Goal: Information Seeking & Learning: Learn about a topic

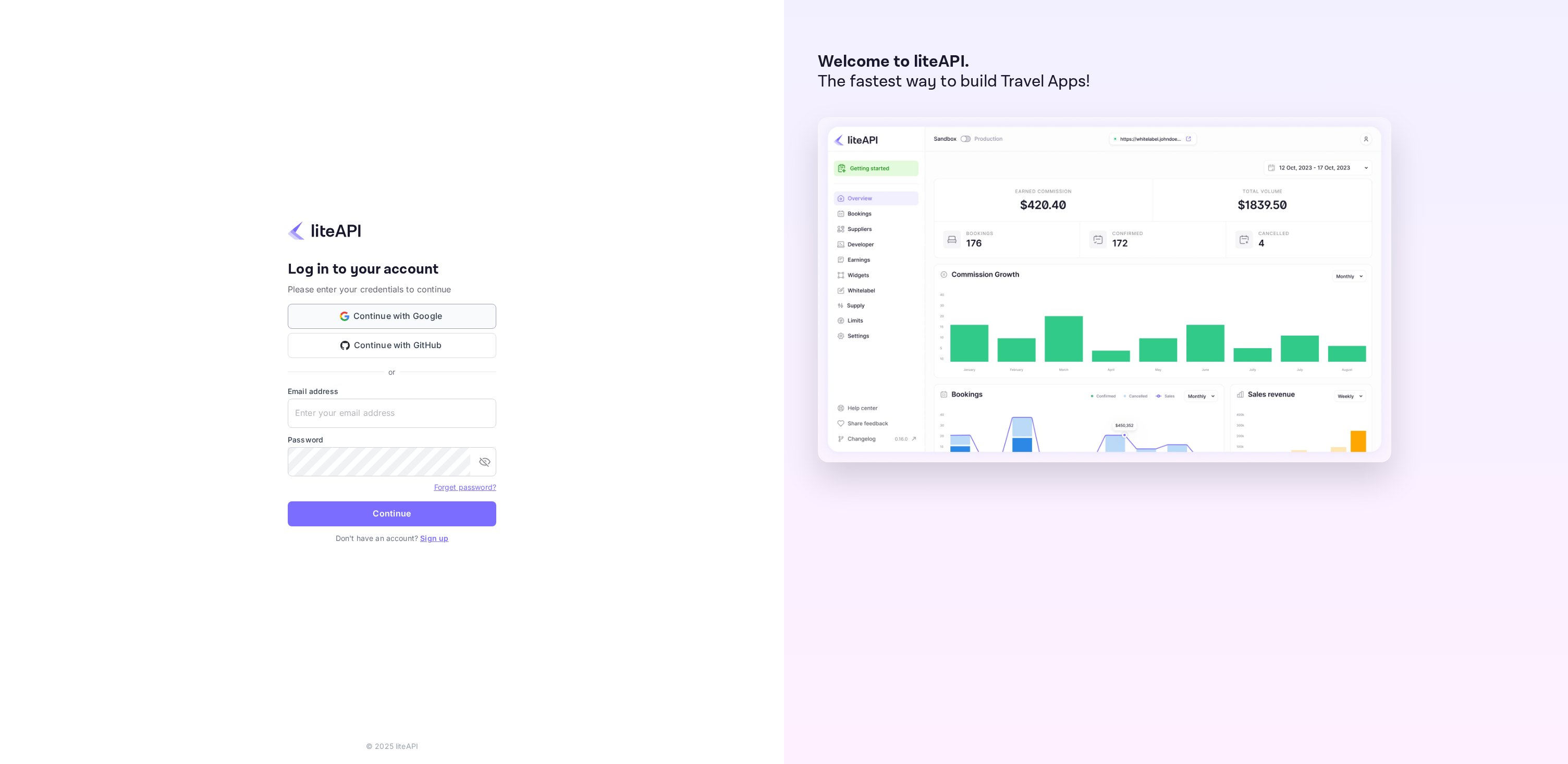
click at [469, 308] on button "Continue with Google" at bounding box center [392, 316] width 209 height 25
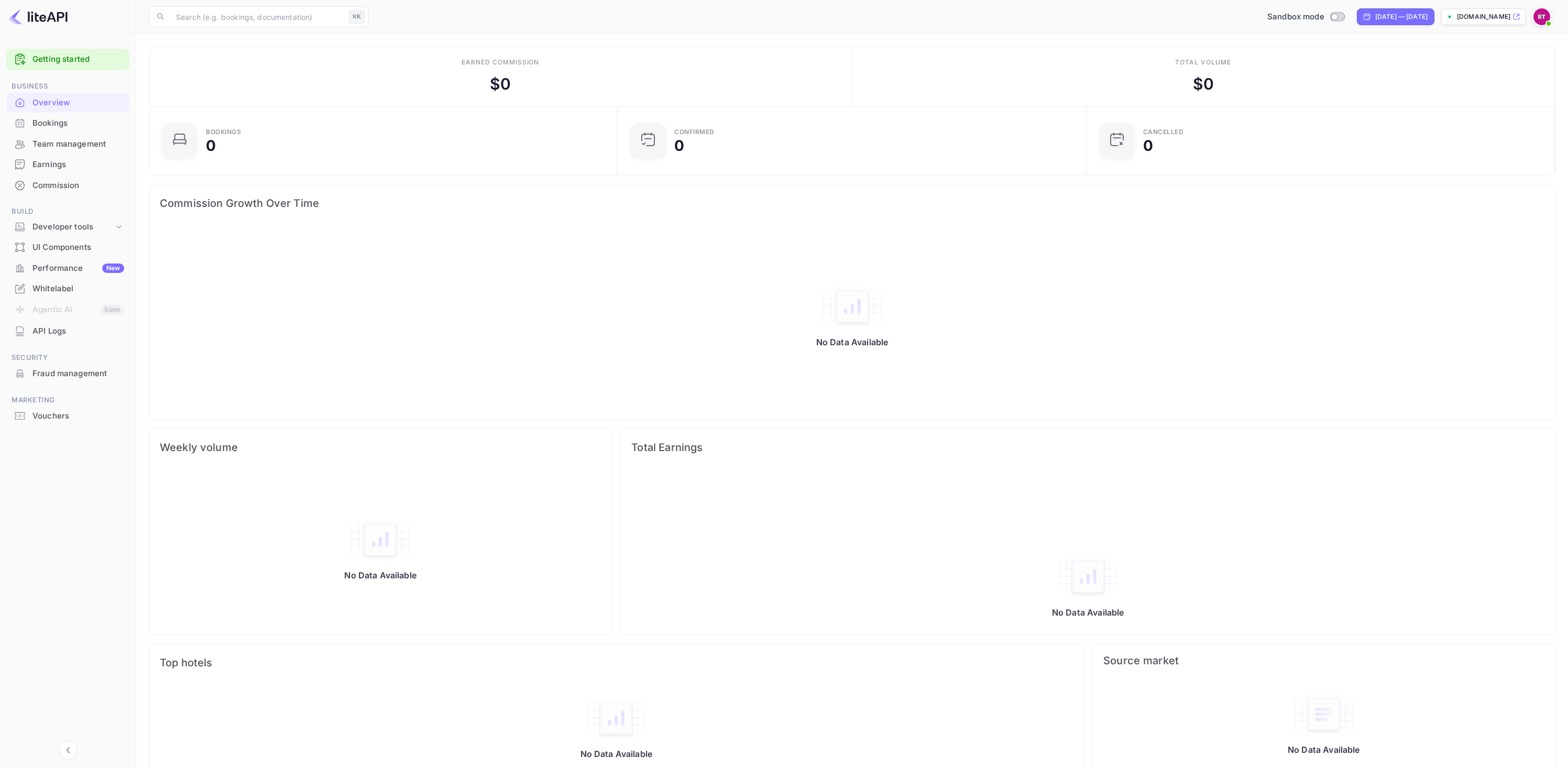
drag, startPoint x: 0, startPoint y: 0, endPoint x: 64, endPoint y: 456, distance: 460.5
click at [64, 456] on div at bounding box center [67, 446] width 123 height 40
click at [88, 206] on span "Build" at bounding box center [67, 212] width 123 height 12
click at [78, 206] on span "Build" at bounding box center [67, 212] width 123 height 12
drag, startPoint x: 64, startPoint y: 456, endPoint x: 64, endPoint y: 231, distance: 225.0
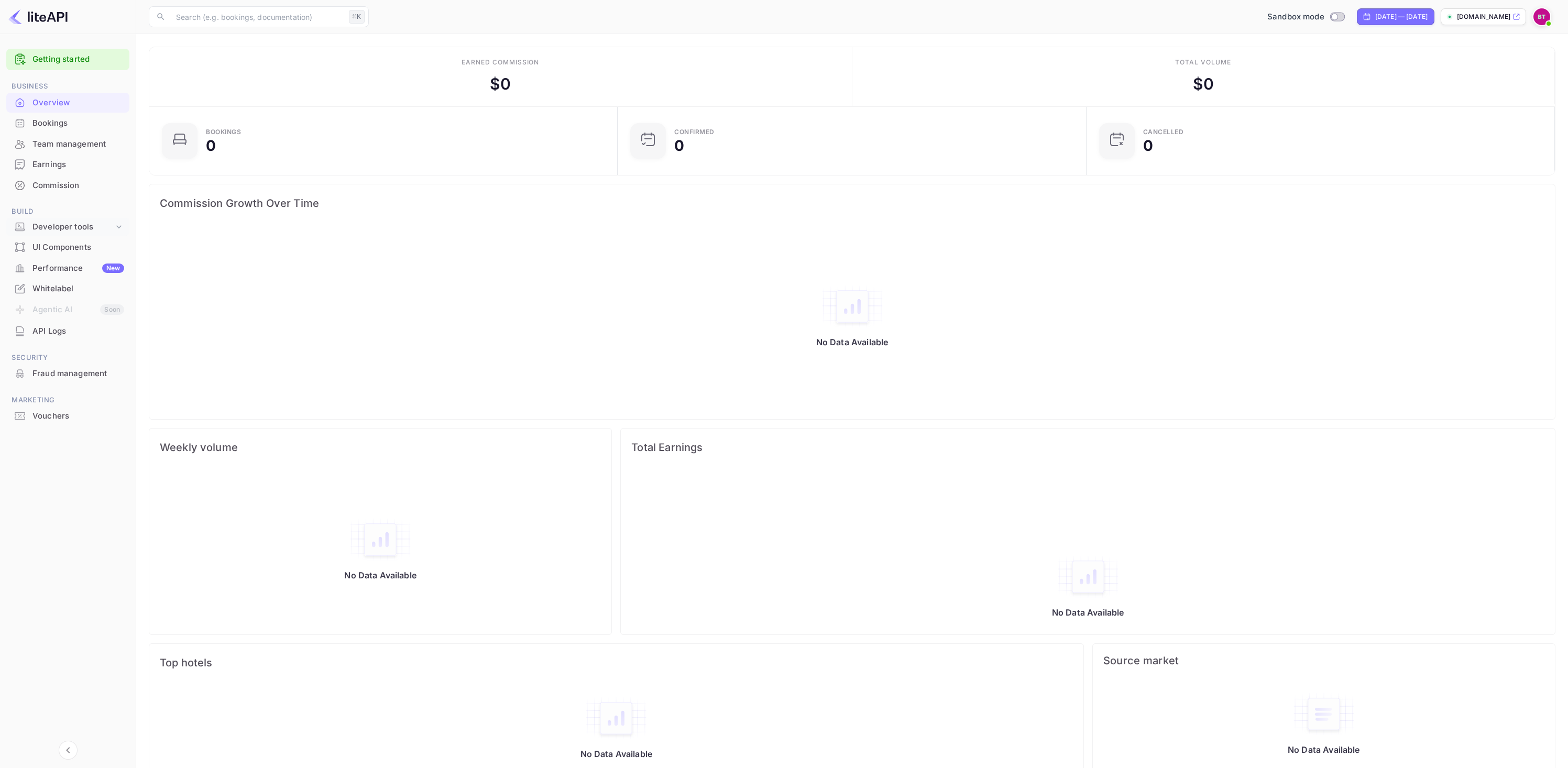
click at [64, 231] on div "Developer tools" at bounding box center [73, 227] width 81 height 12
click at [72, 247] on p "API docs and SDKs" at bounding box center [70, 245] width 68 height 11
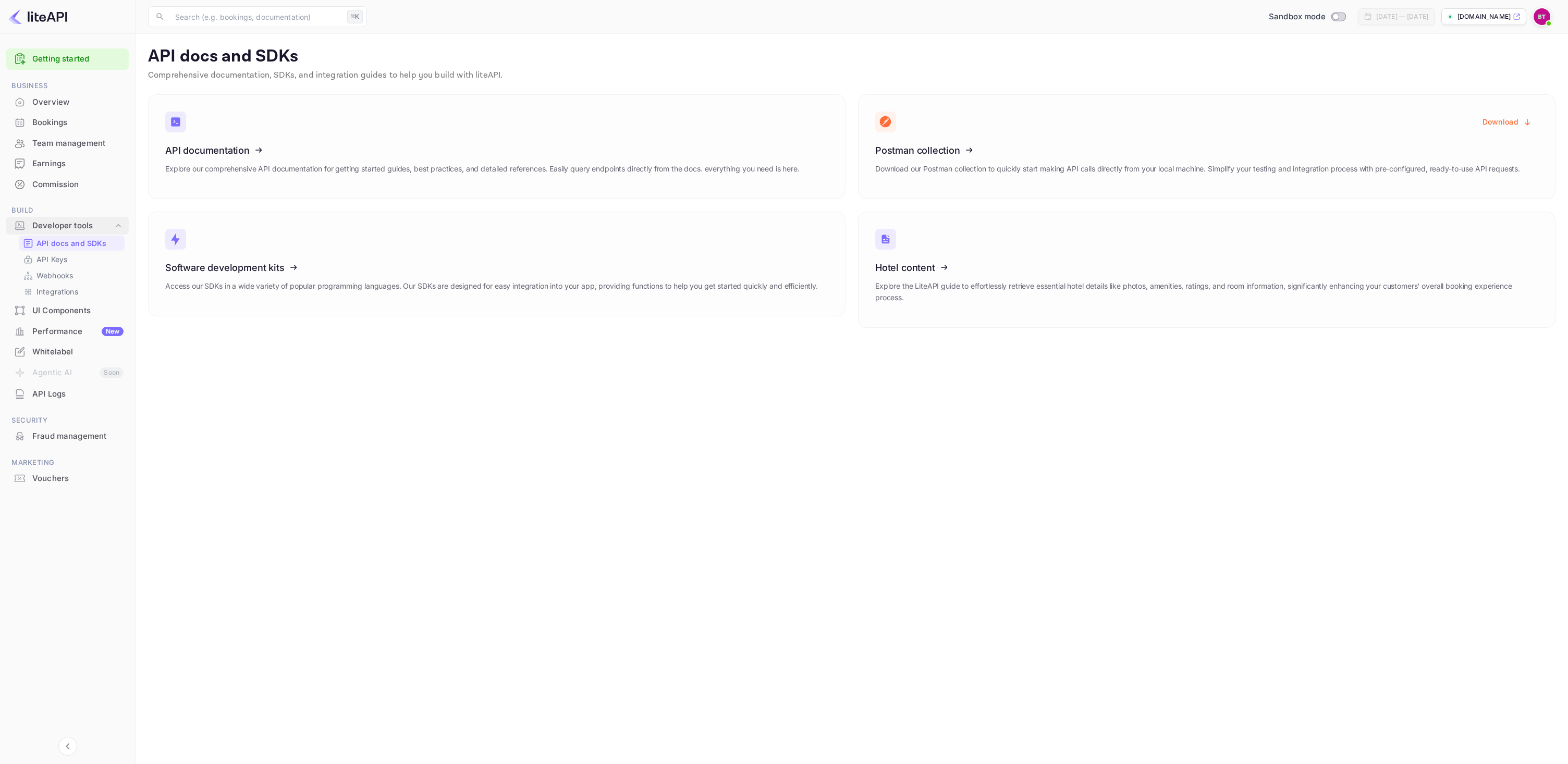
click at [194, 147] on link "API documentation Explore our comprehensive API documentation for getting start…" at bounding box center [497, 147] width 698 height 105
